Goal: Navigation & Orientation: Find specific page/section

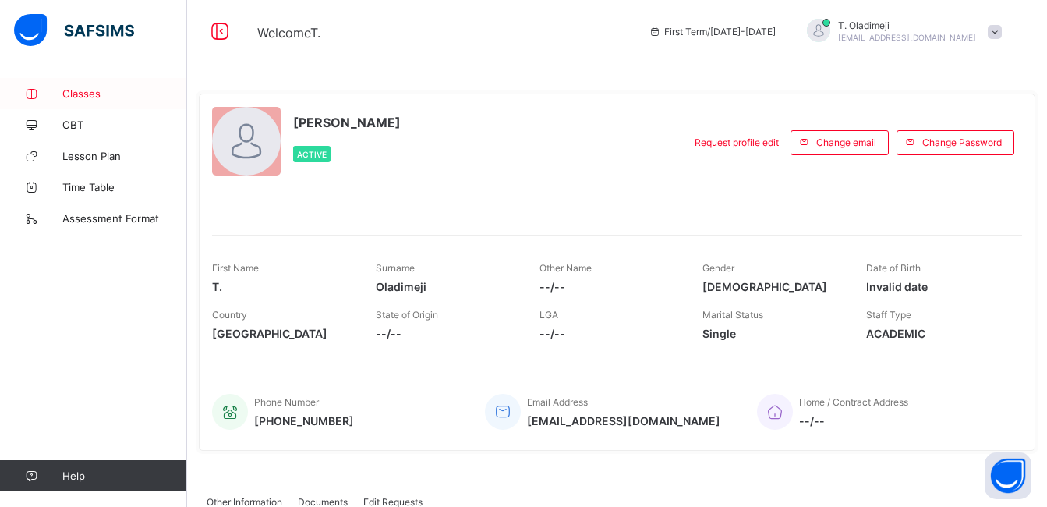
click at [80, 97] on span "Classes" at bounding box center [124, 93] width 125 height 12
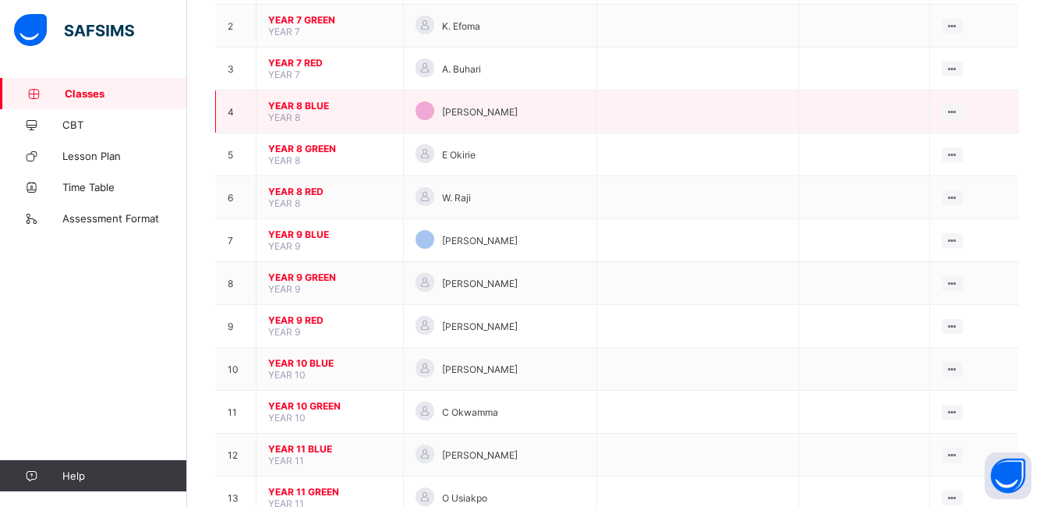
scroll to position [273, 0]
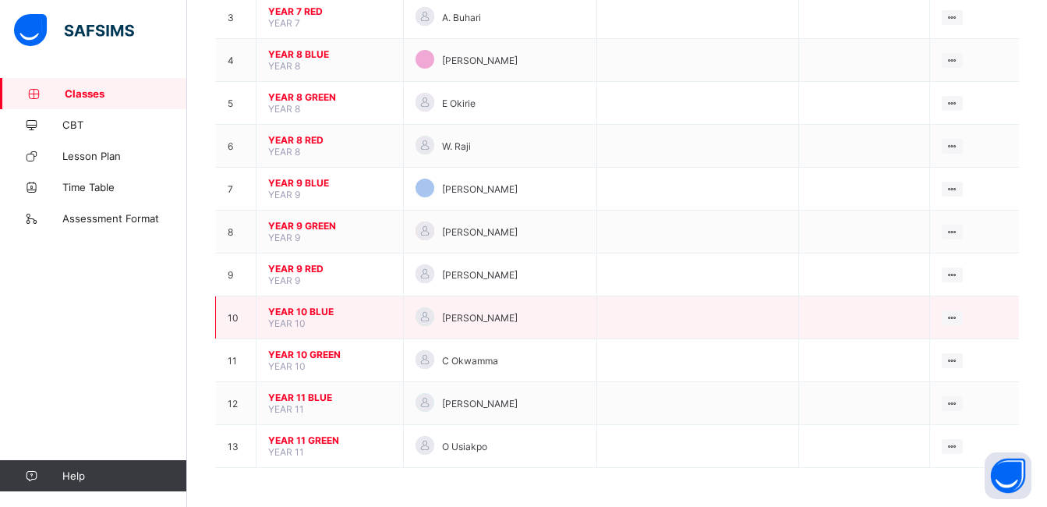
click at [317, 310] on span "YEAR 10 BLUE" at bounding box center [329, 312] width 123 height 12
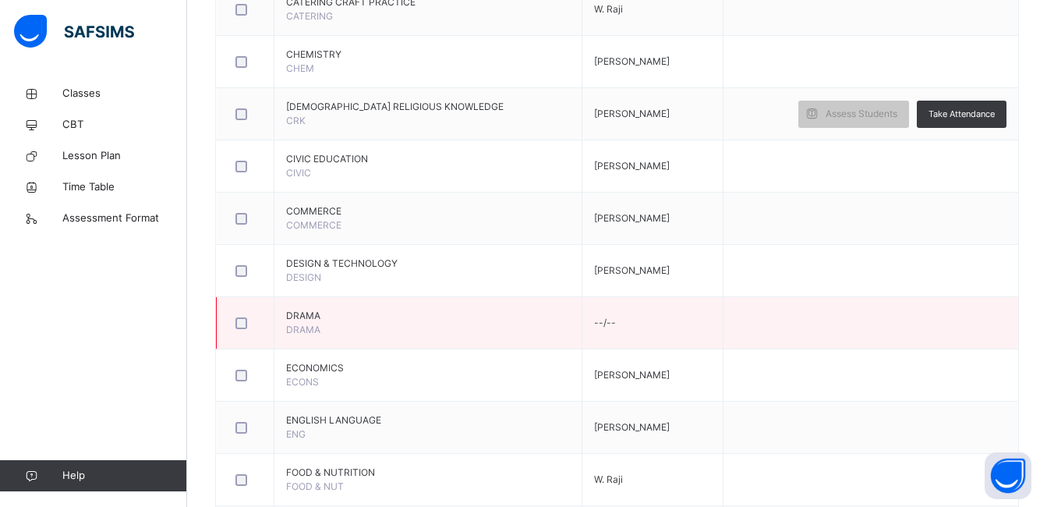
scroll to position [616, 0]
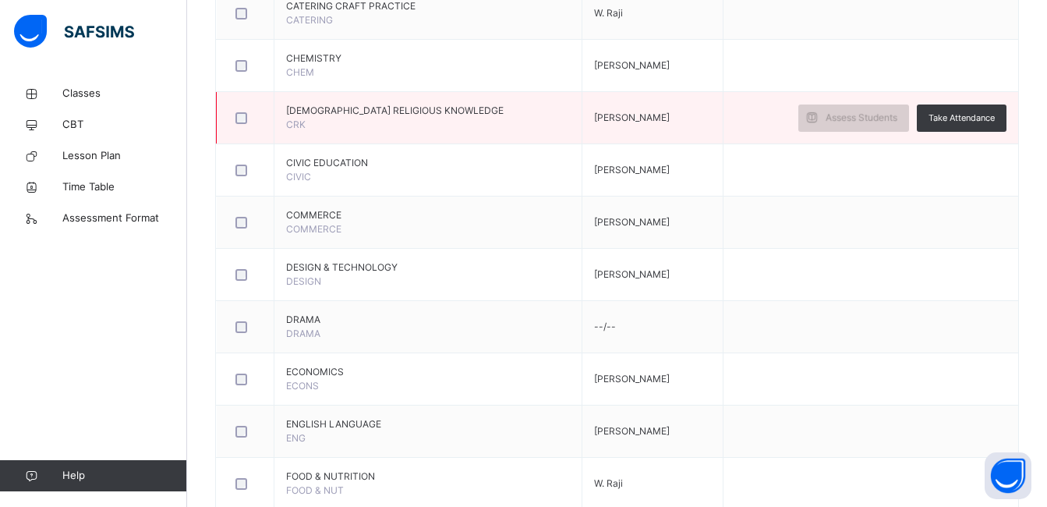
click at [858, 116] on span "Assess Students" at bounding box center [862, 118] width 72 height 14
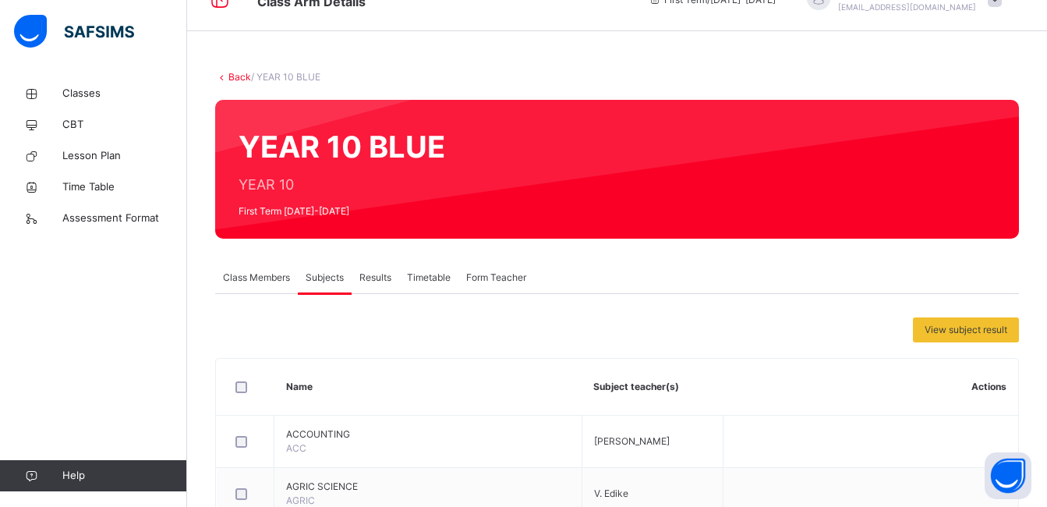
scroll to position [0, 0]
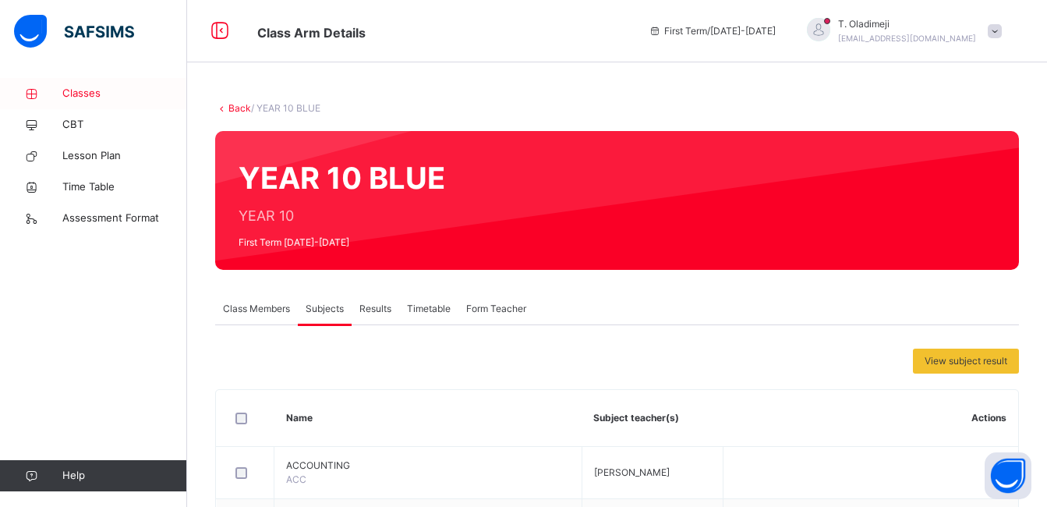
click at [94, 93] on span "Classes" at bounding box center [124, 94] width 125 height 16
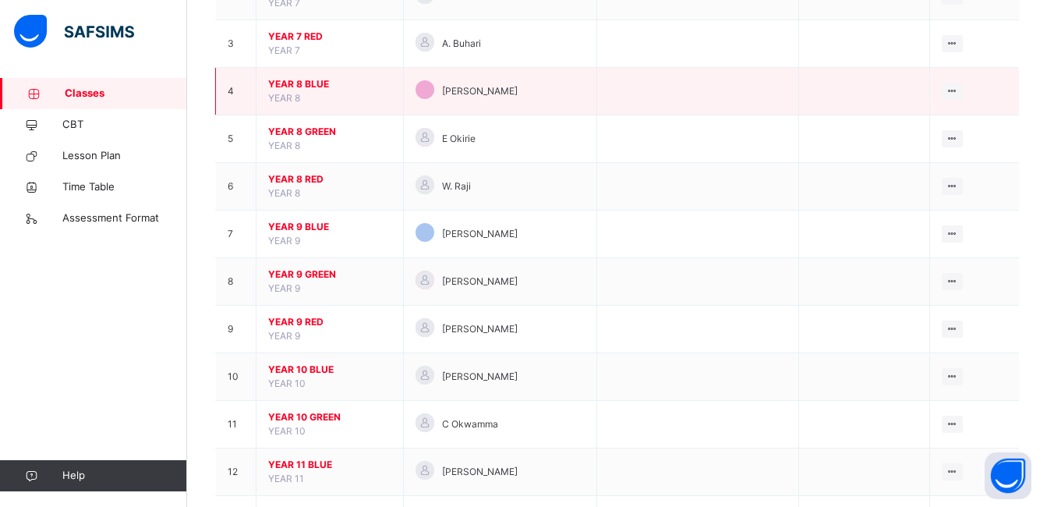
scroll to position [336, 0]
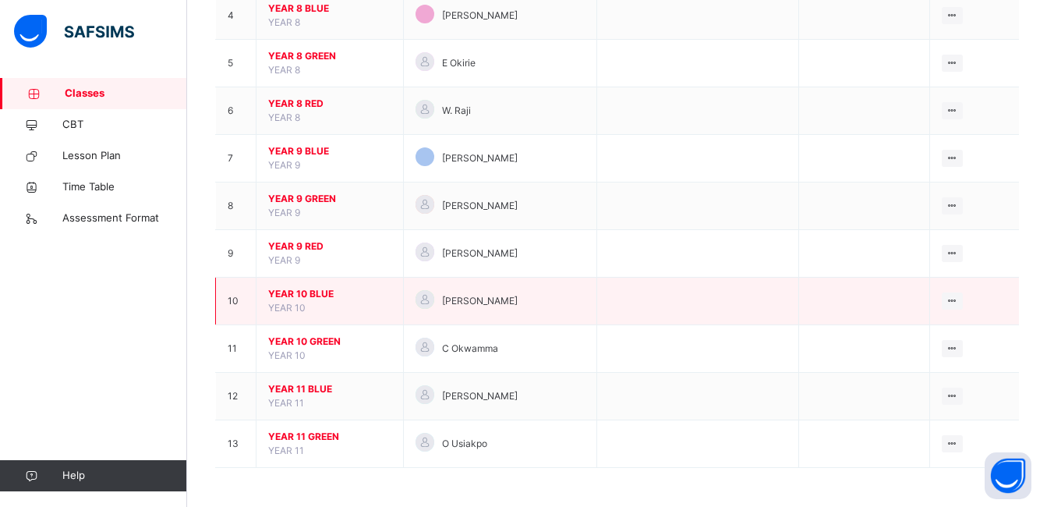
click at [311, 294] on span "YEAR 10 BLUE" at bounding box center [329, 294] width 123 height 14
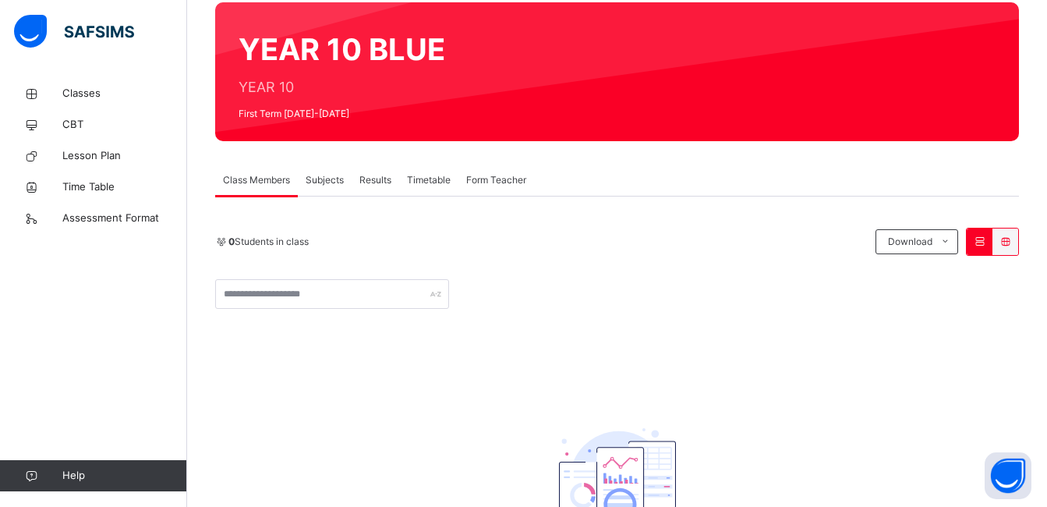
scroll to position [97, 0]
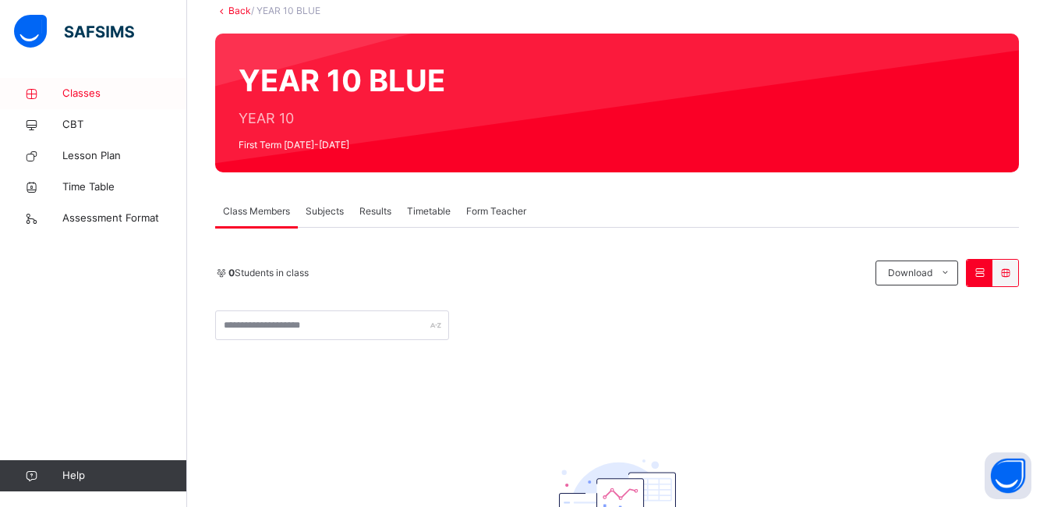
click at [83, 86] on span "Classes" at bounding box center [124, 94] width 125 height 16
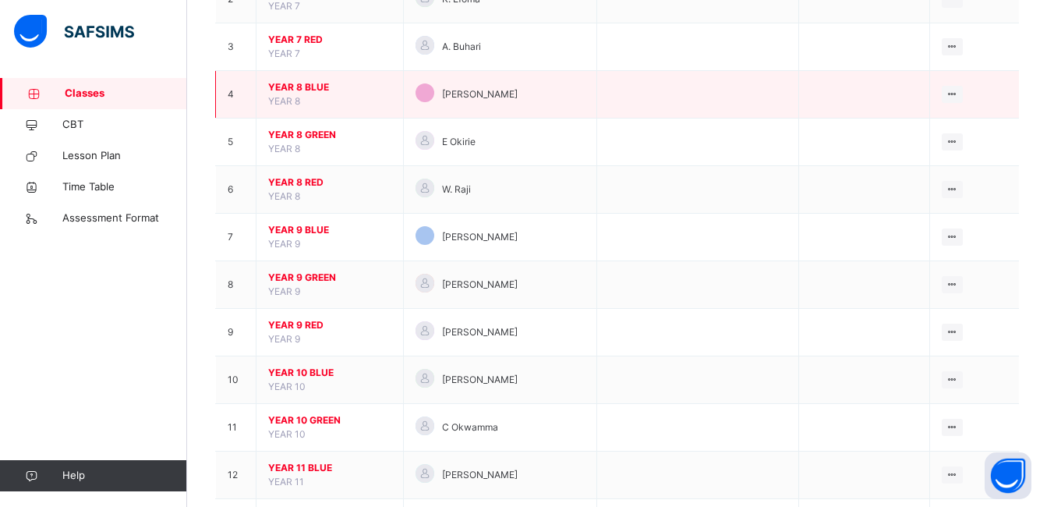
scroll to position [336, 0]
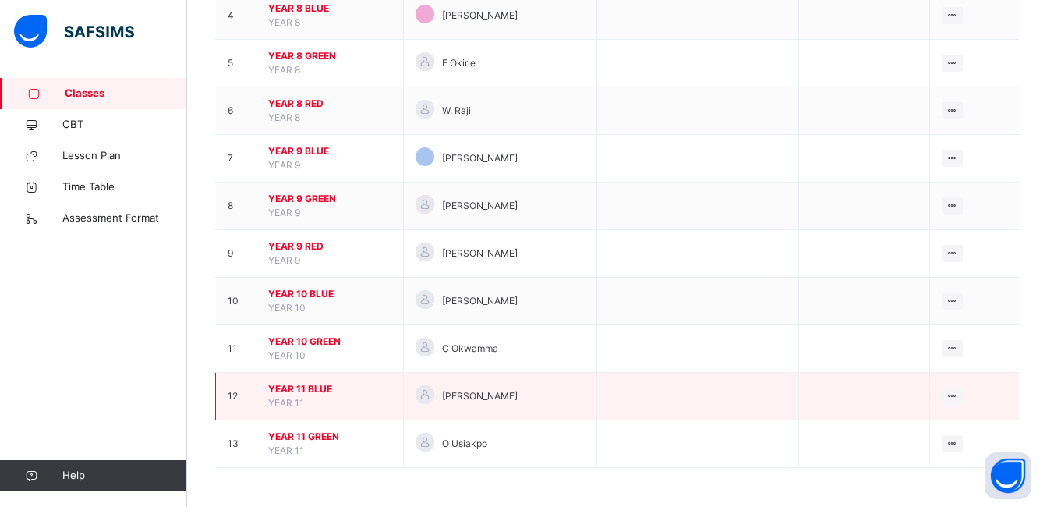
click at [301, 383] on span "YEAR 11 BLUE" at bounding box center [329, 389] width 123 height 14
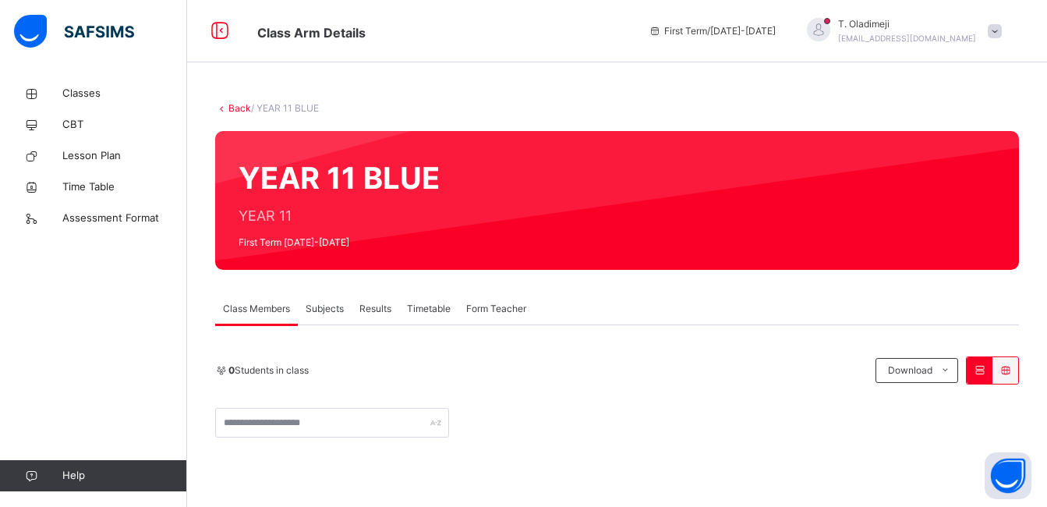
scroll to position [270, 0]
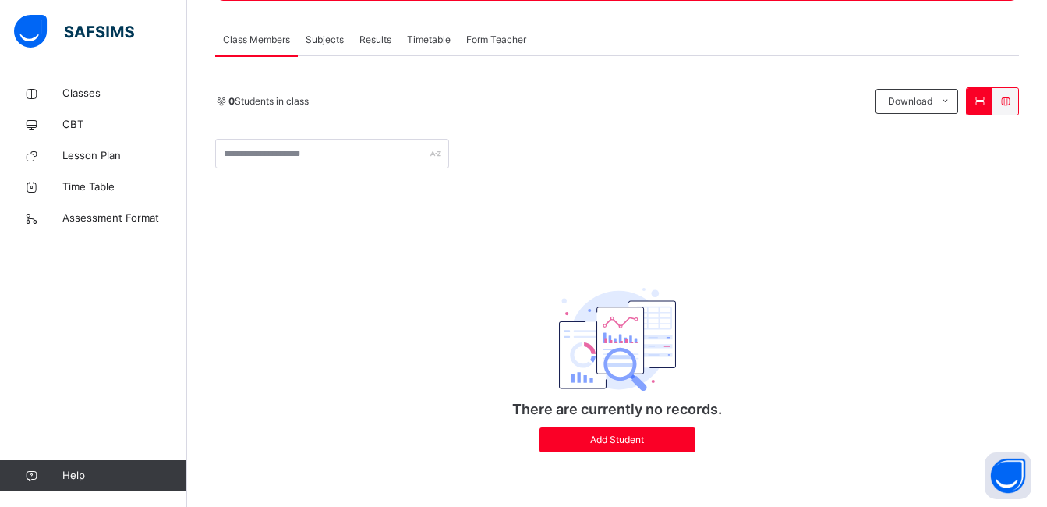
click at [707, 239] on div "0 Students in class Download Pdf Report Excel Report Corona Day Secondary Schoo…" at bounding box center [617, 277] width 804 height 381
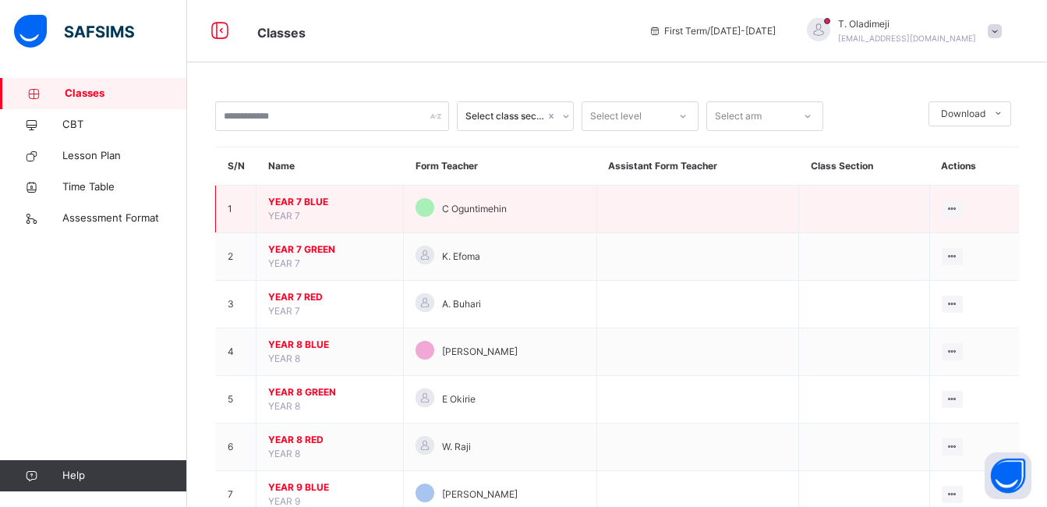
scroll to position [336, 0]
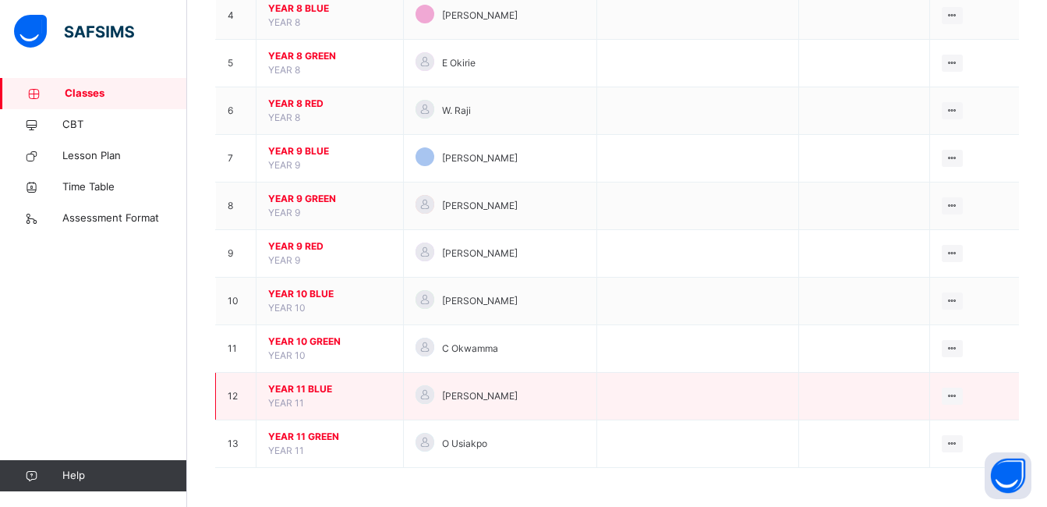
click at [310, 384] on span "YEAR 11 BLUE" at bounding box center [329, 389] width 123 height 14
